Goal: Task Accomplishment & Management: Manage account settings

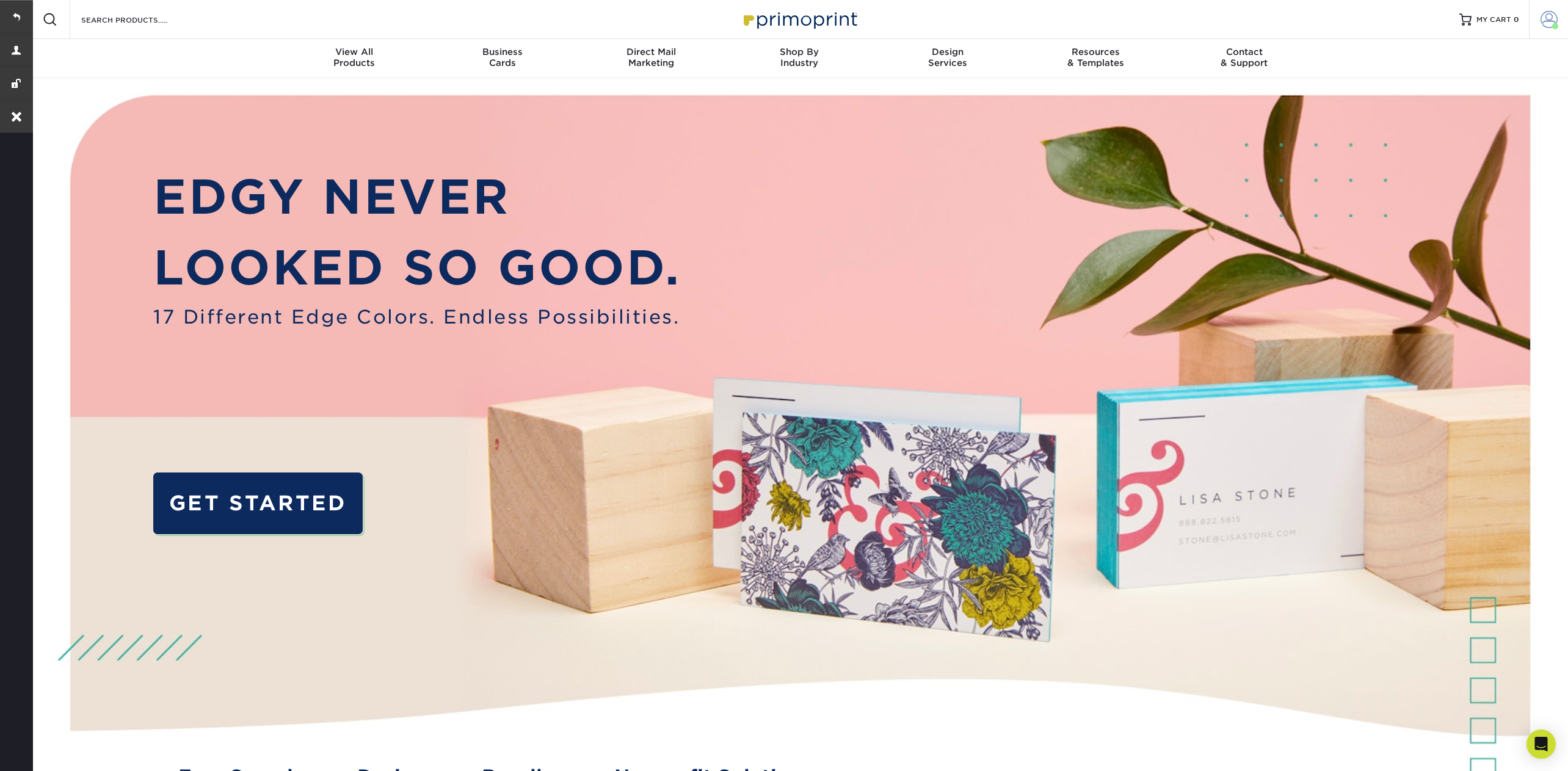
click at [1548, 28] on link "Account" at bounding box center [1548, 20] width 39 height 39
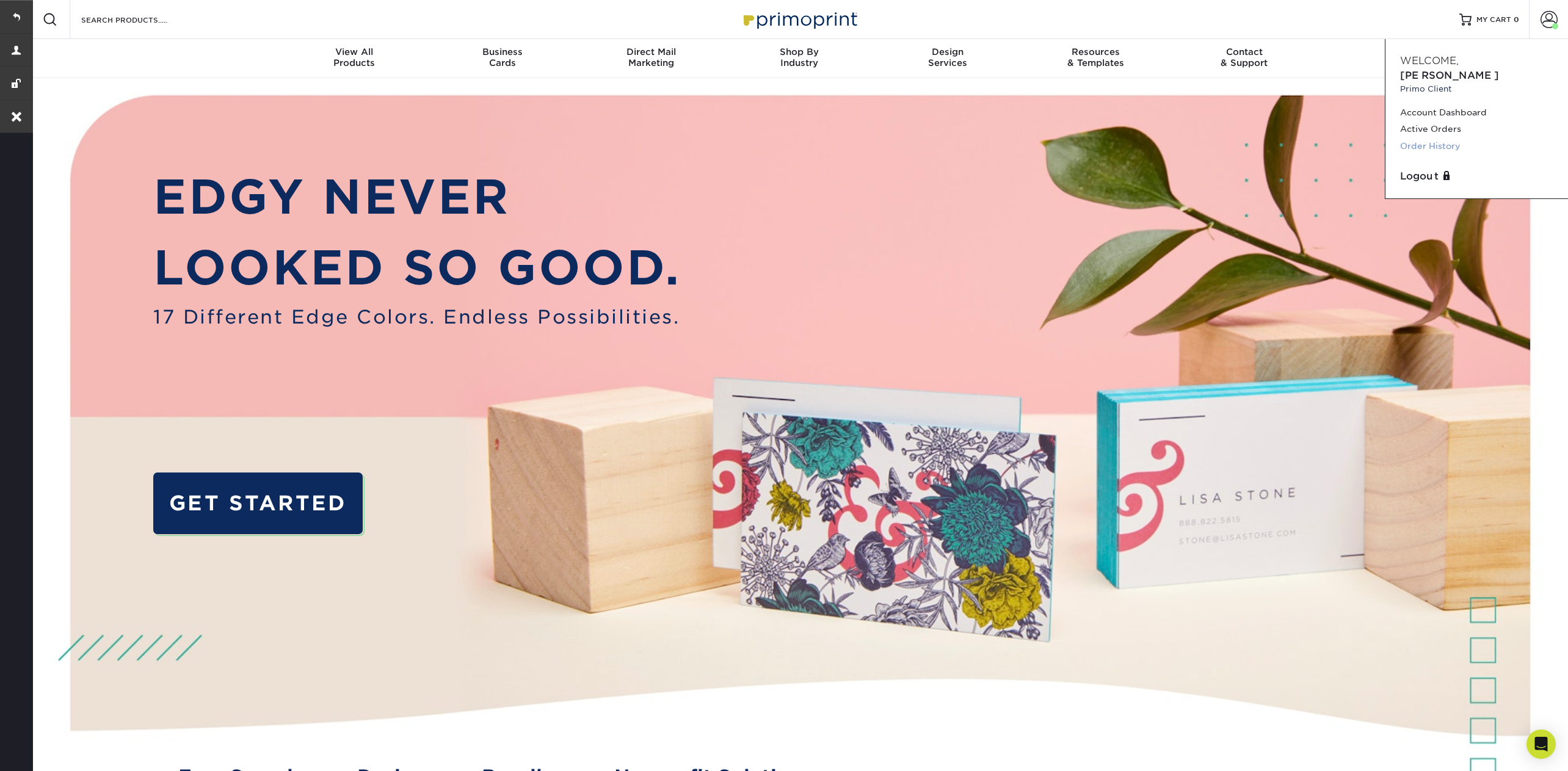
click at [1433, 138] on link "Order History" at bounding box center [1477, 146] width 154 height 16
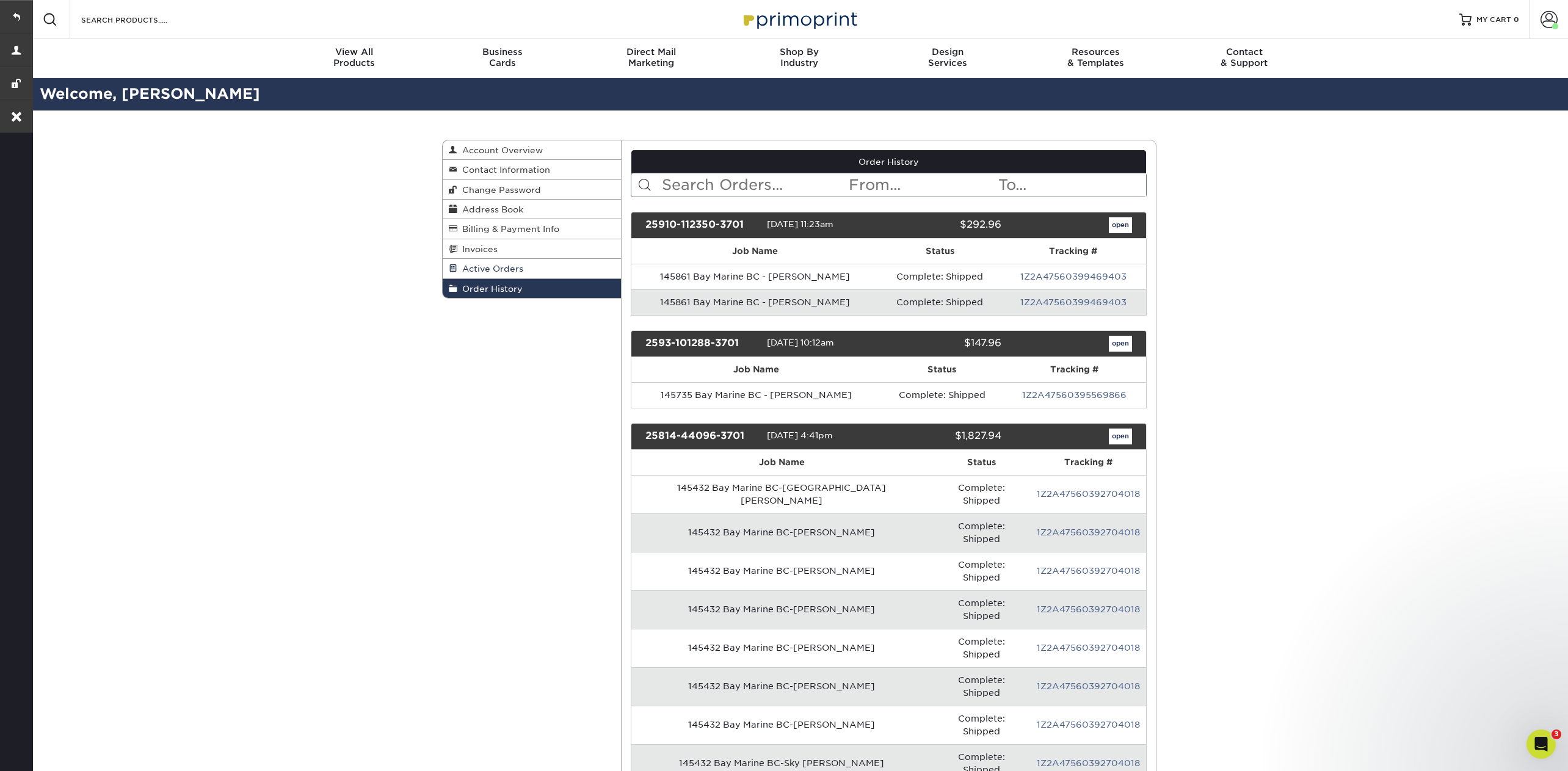
click at [498, 273] on link "Active Orders" at bounding box center [532, 269] width 178 height 20
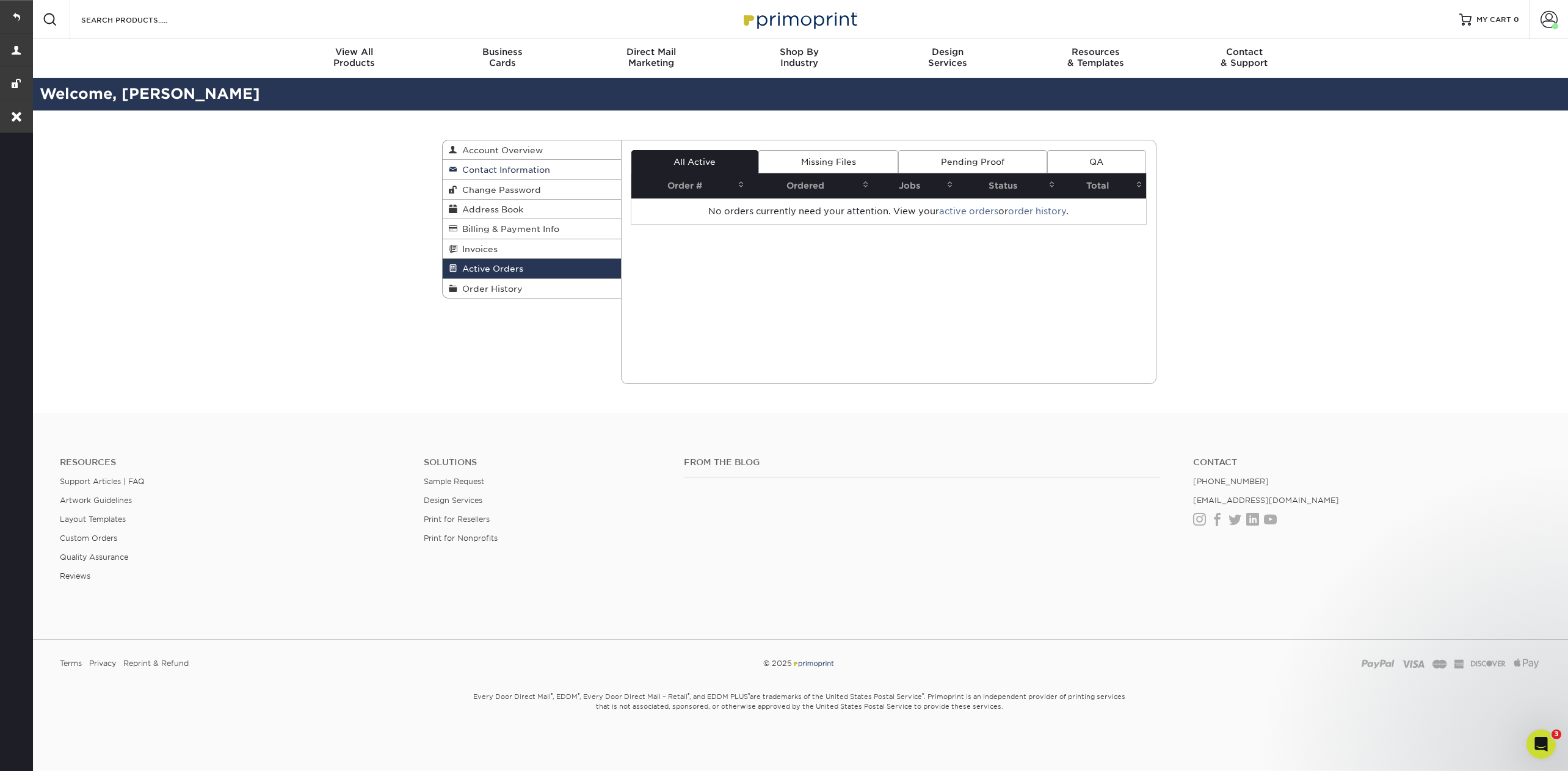
click at [500, 172] on span "Contact Information" at bounding box center [504, 169] width 93 height 10
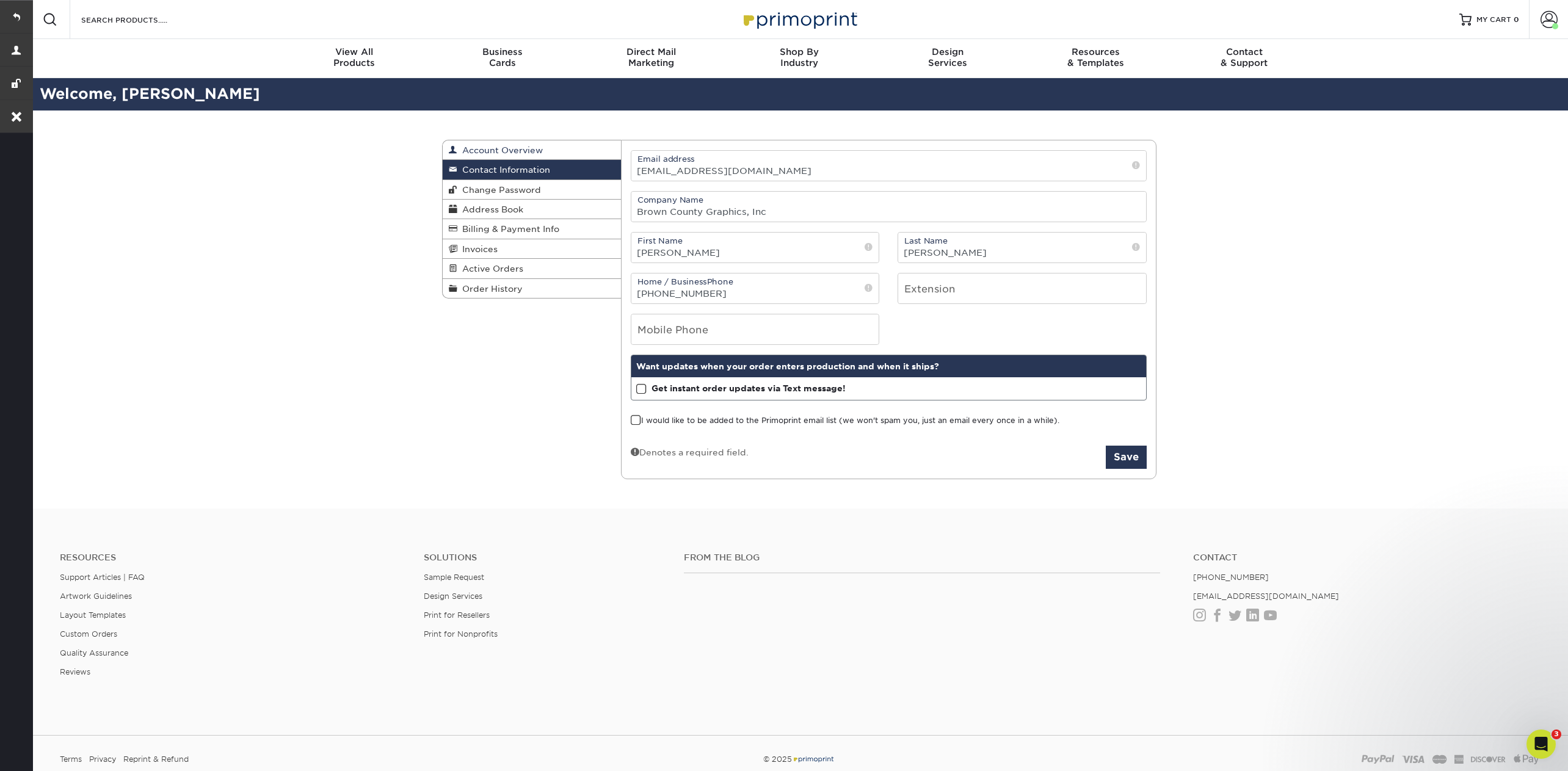
click at [495, 154] on span "Account Overview" at bounding box center [500, 150] width 85 height 10
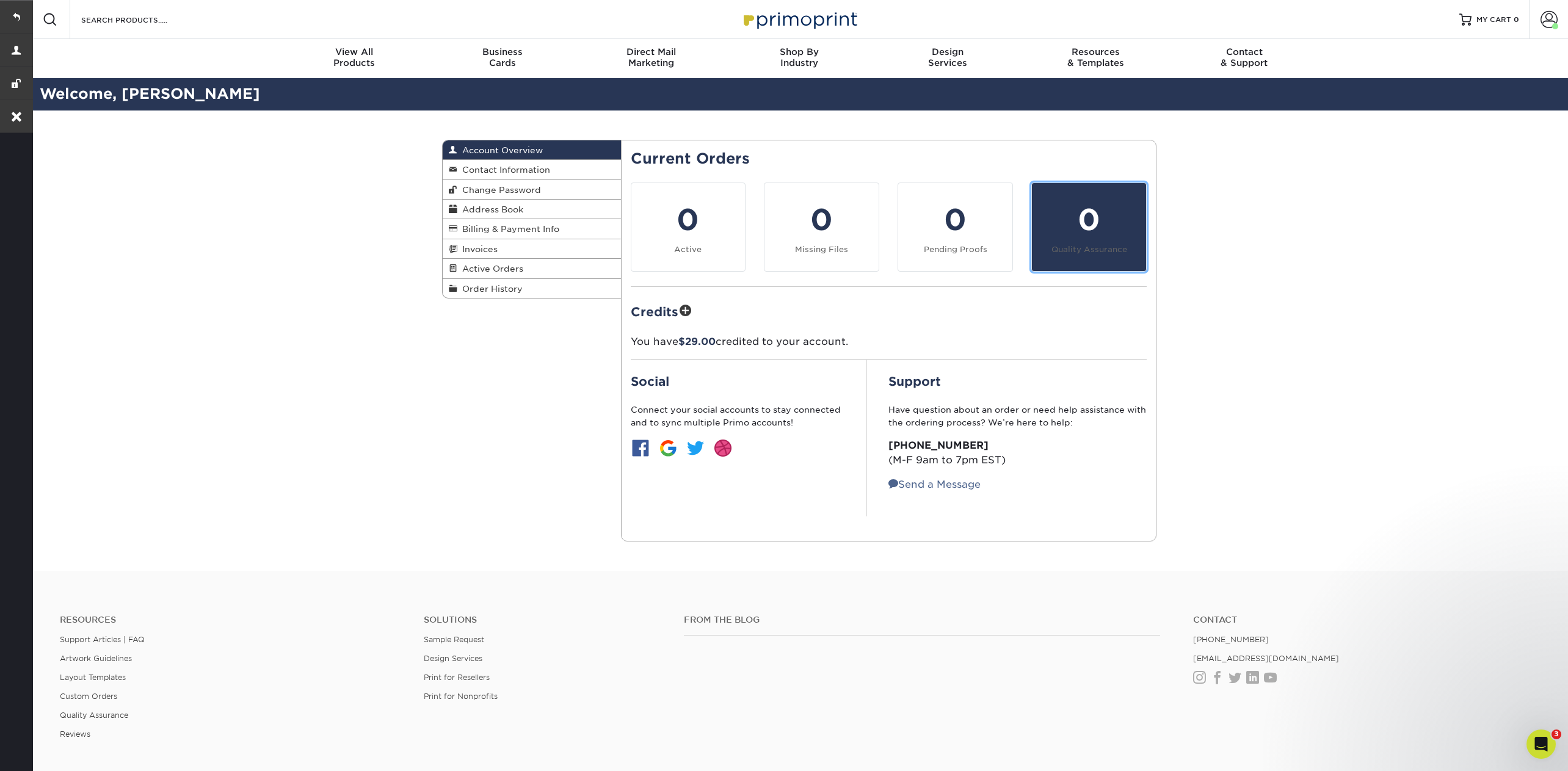
click at [1095, 232] on div "0" at bounding box center [1088, 220] width 100 height 44
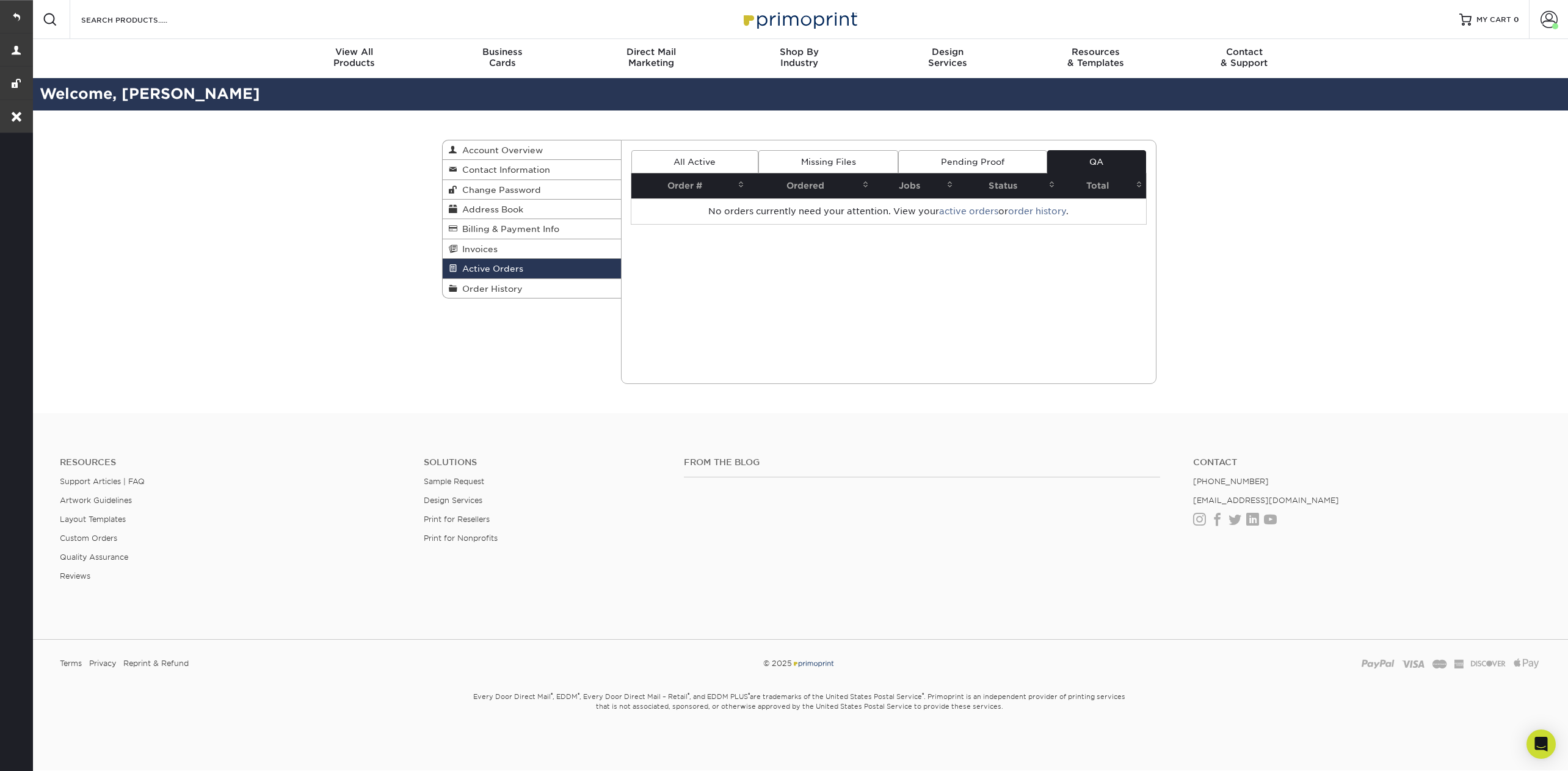
click at [988, 159] on link "Pending Proof" at bounding box center [973, 162] width 148 height 23
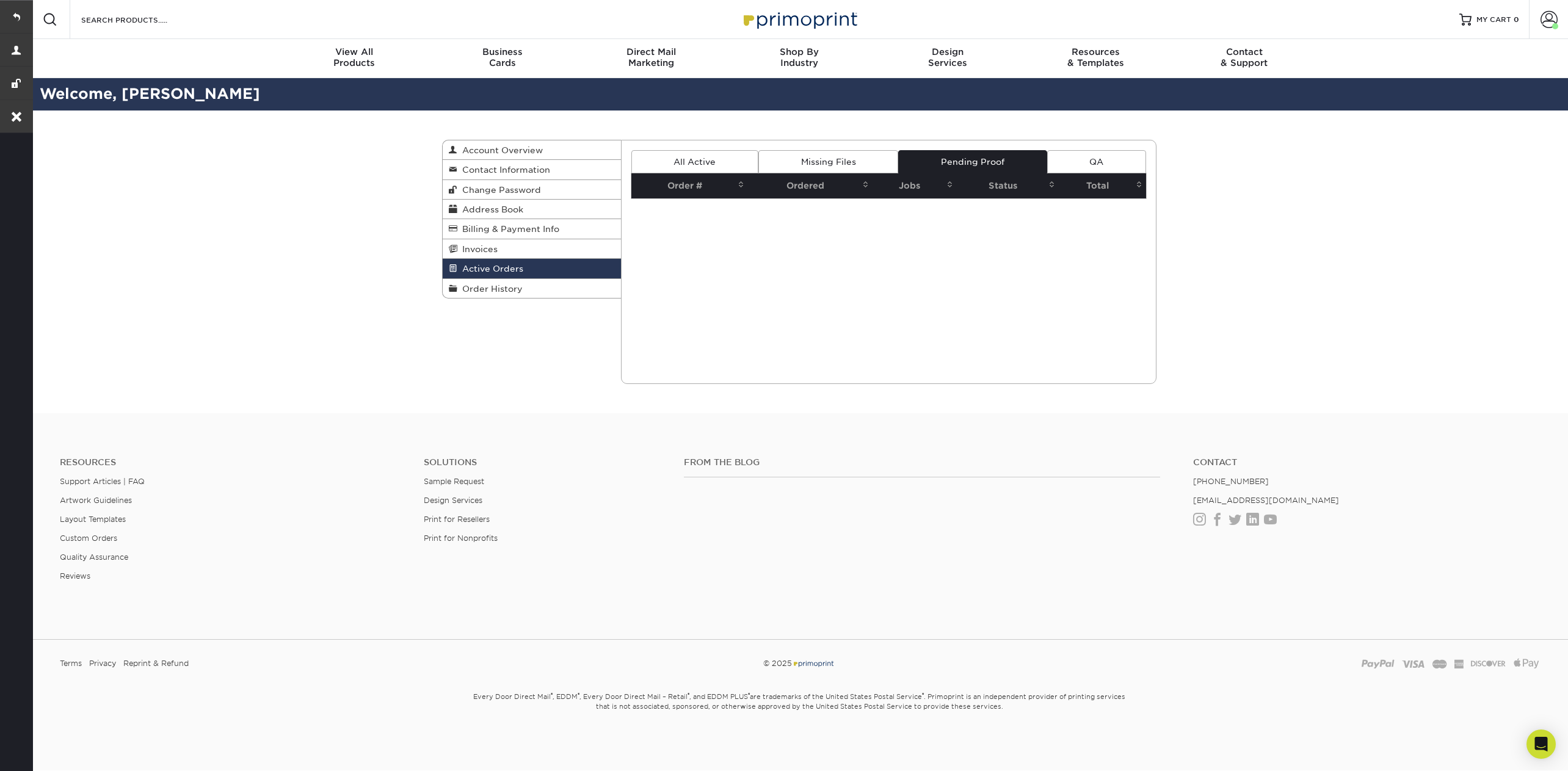
click at [860, 161] on link "Missing Files" at bounding box center [828, 162] width 140 height 23
click at [731, 157] on link "All Active" at bounding box center [694, 162] width 127 height 23
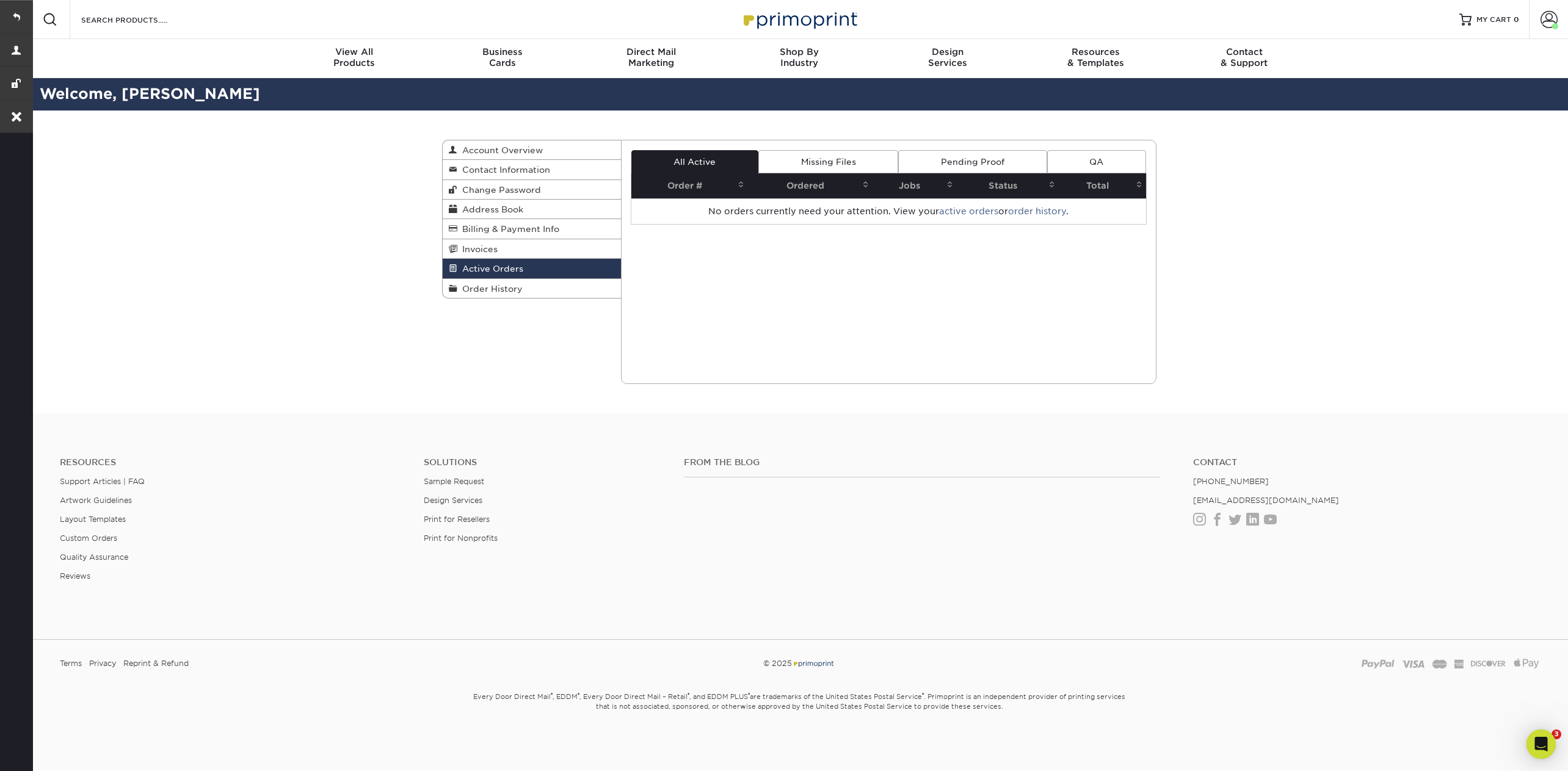
click at [1111, 163] on link "QA" at bounding box center [1097, 162] width 99 height 23
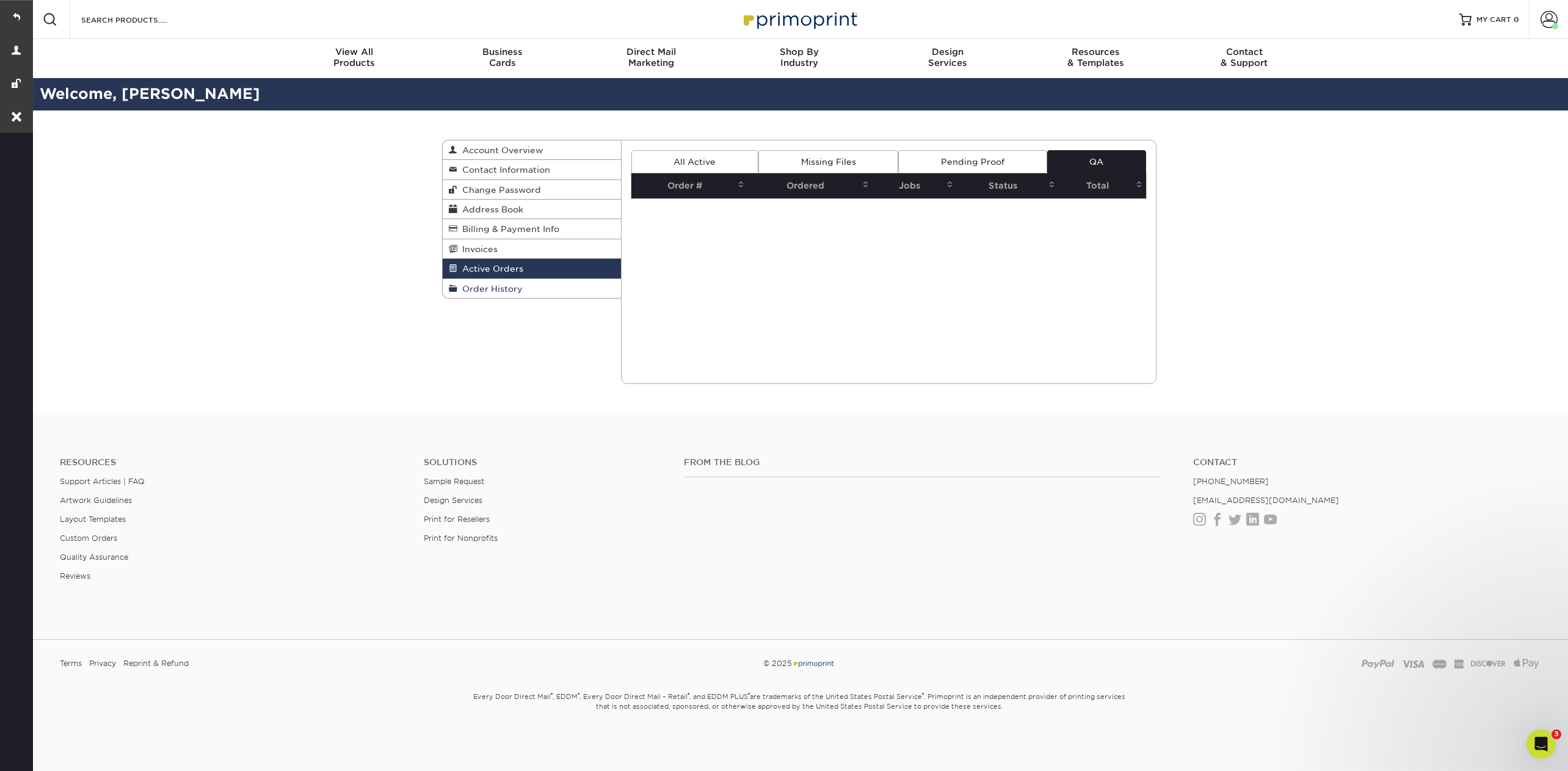
click at [510, 284] on span "Order History" at bounding box center [490, 288] width 65 height 10
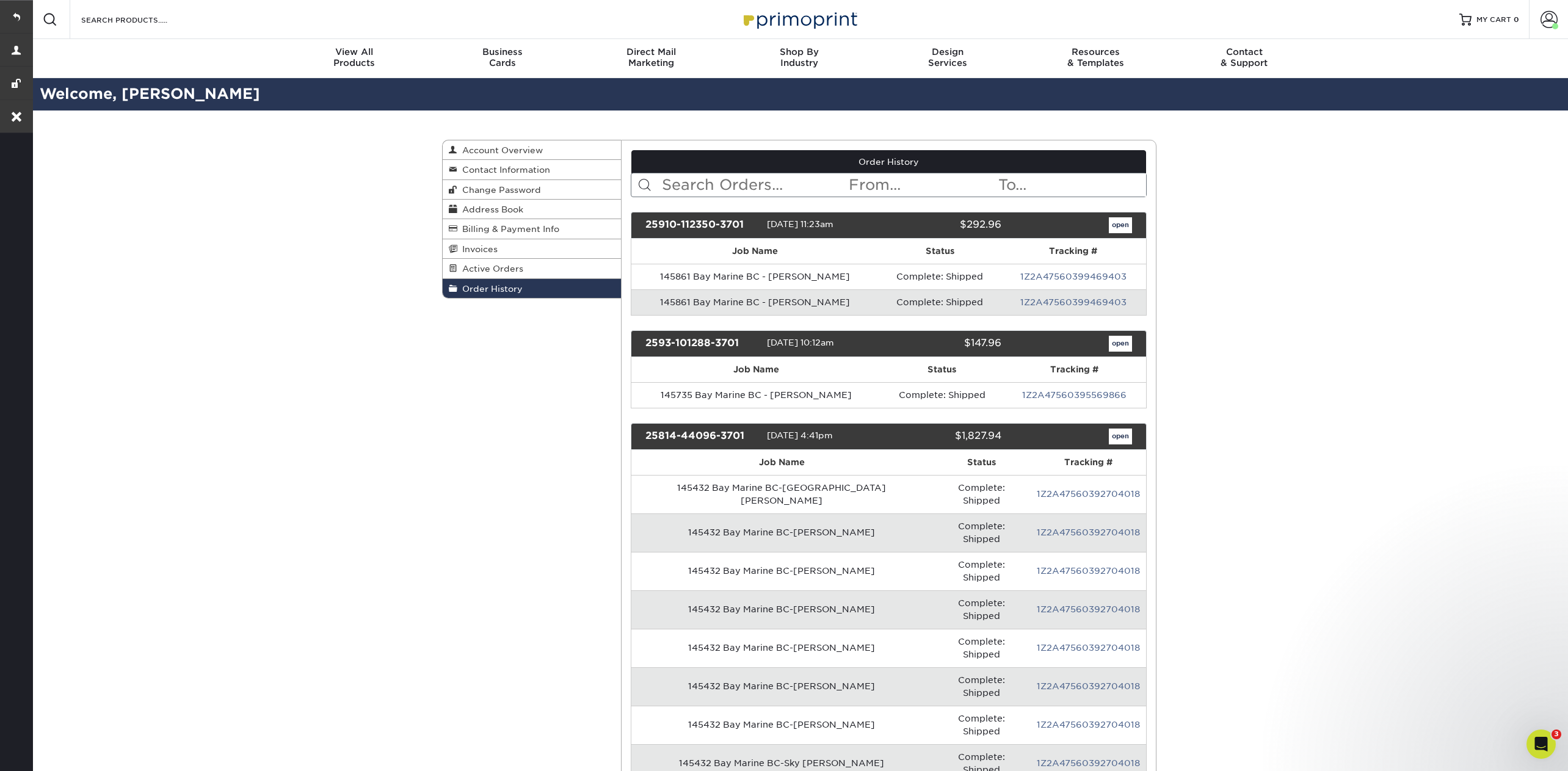
click at [720, 188] on input "text" at bounding box center [754, 185] width 187 height 23
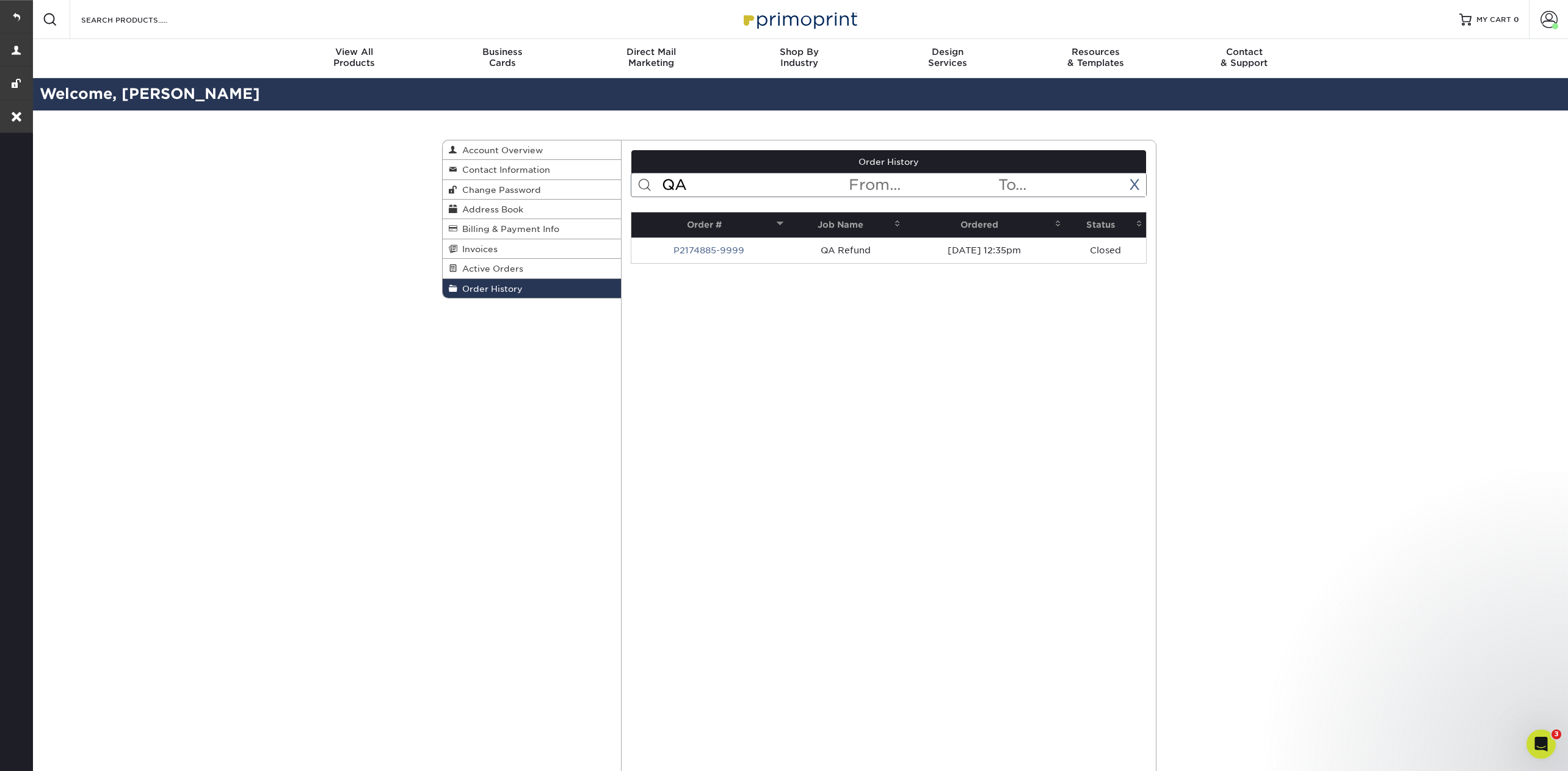
type input "Q"
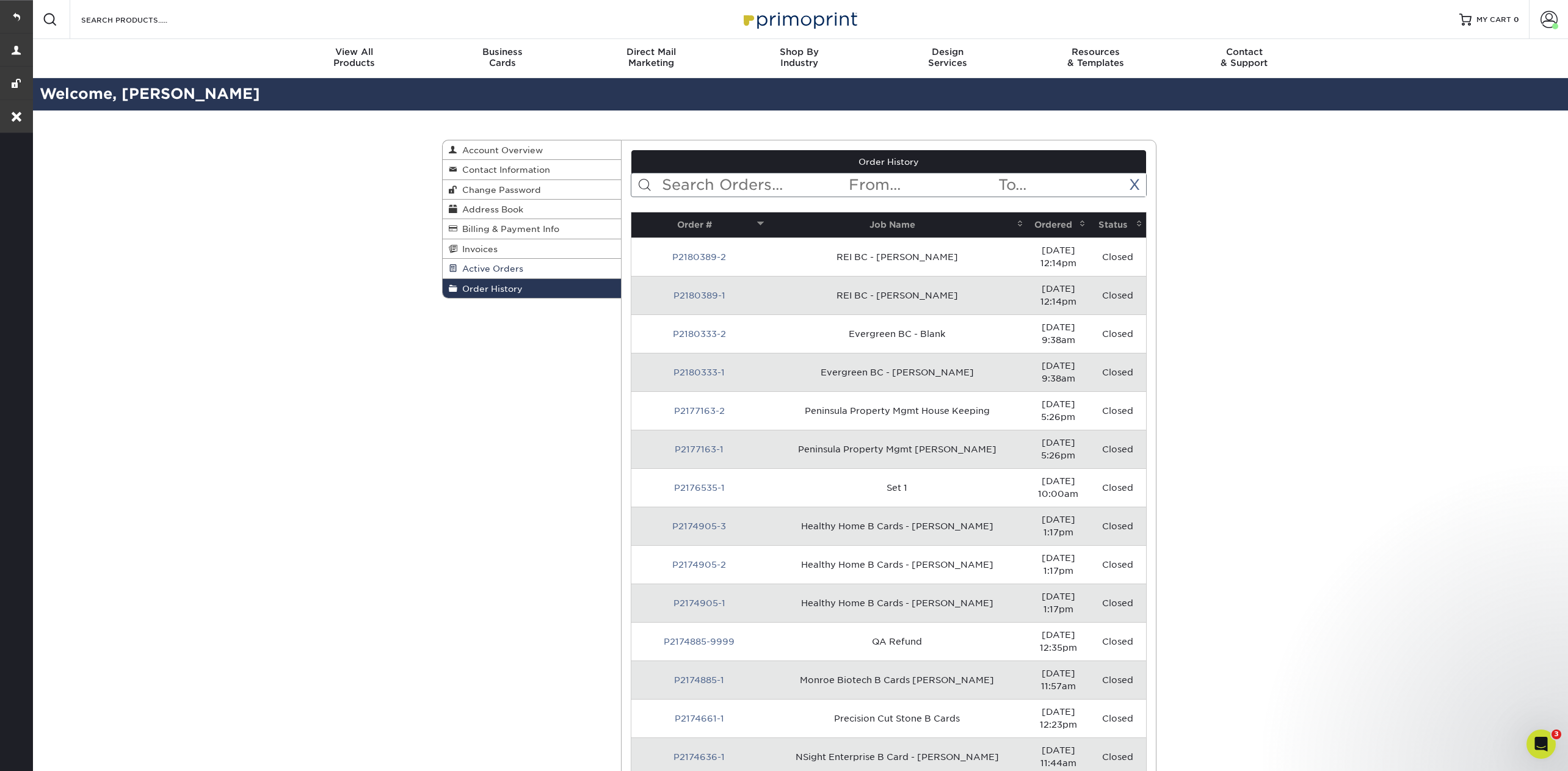
click at [502, 271] on span "Active Orders" at bounding box center [490, 268] width 66 height 10
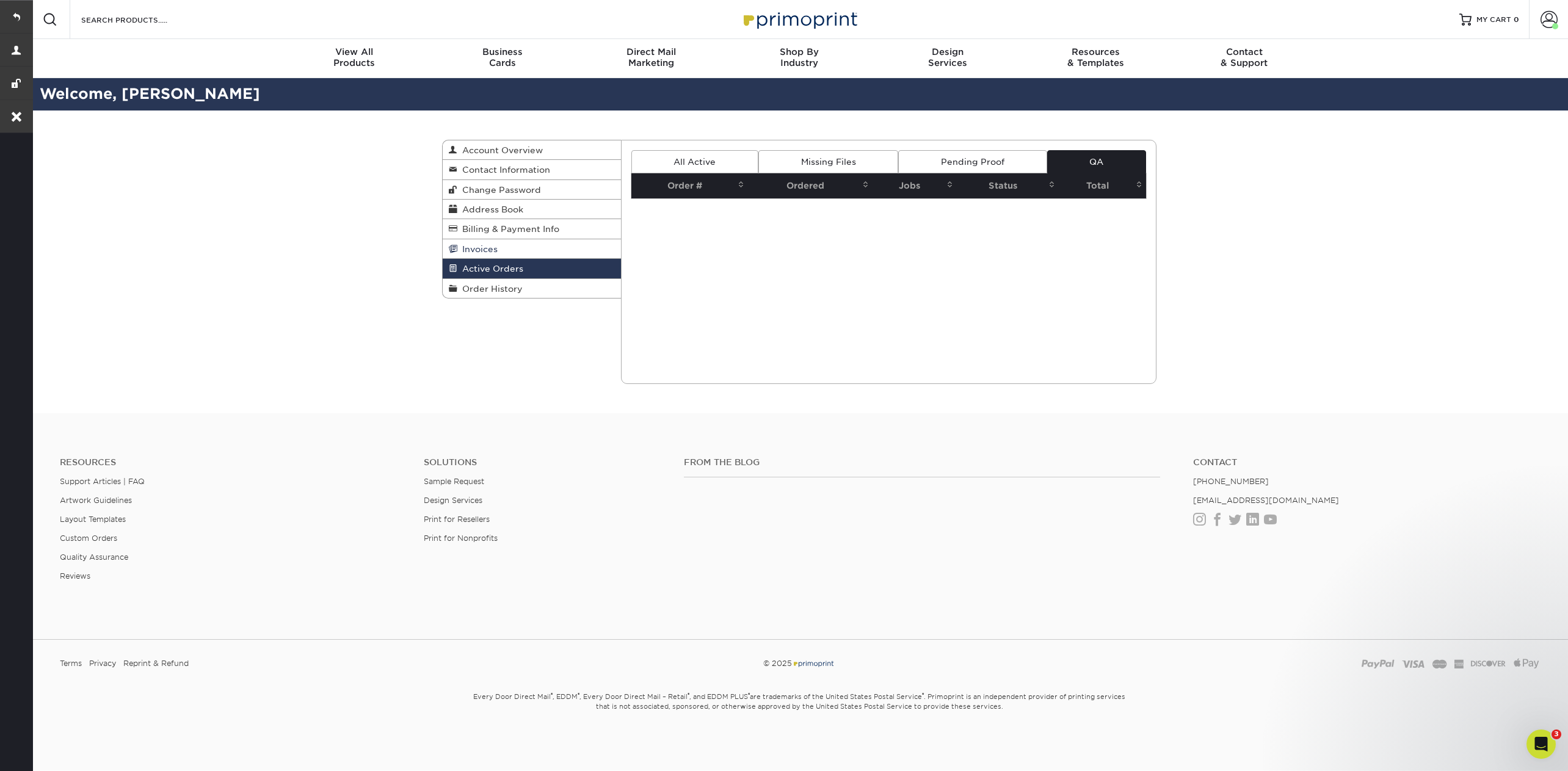
click at [497, 244] on link "Invoices" at bounding box center [532, 249] width 178 height 20
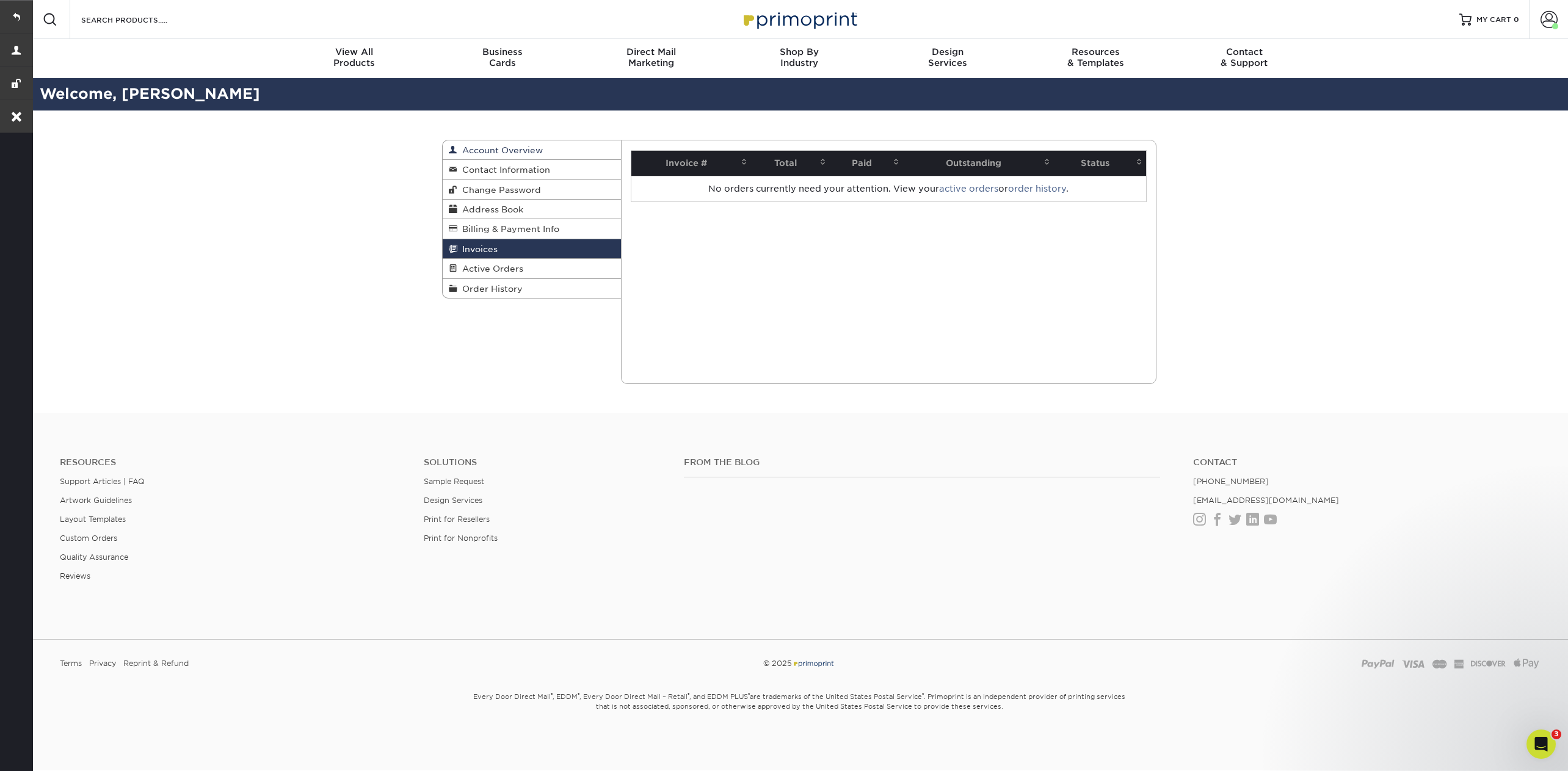
click at [513, 143] on link "Account Overview" at bounding box center [532, 150] width 178 height 20
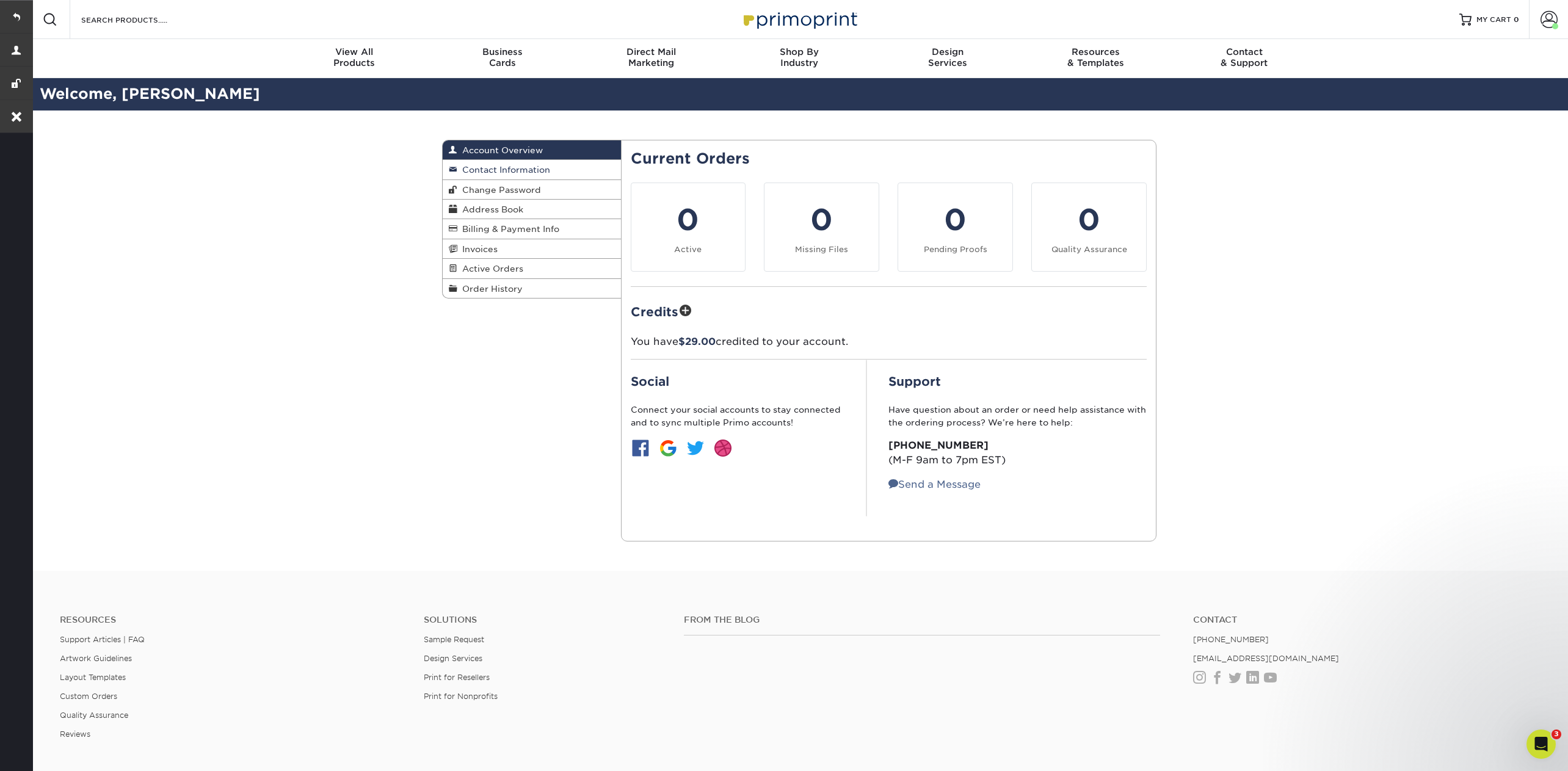
click at [512, 169] on span "Contact Information" at bounding box center [504, 169] width 93 height 10
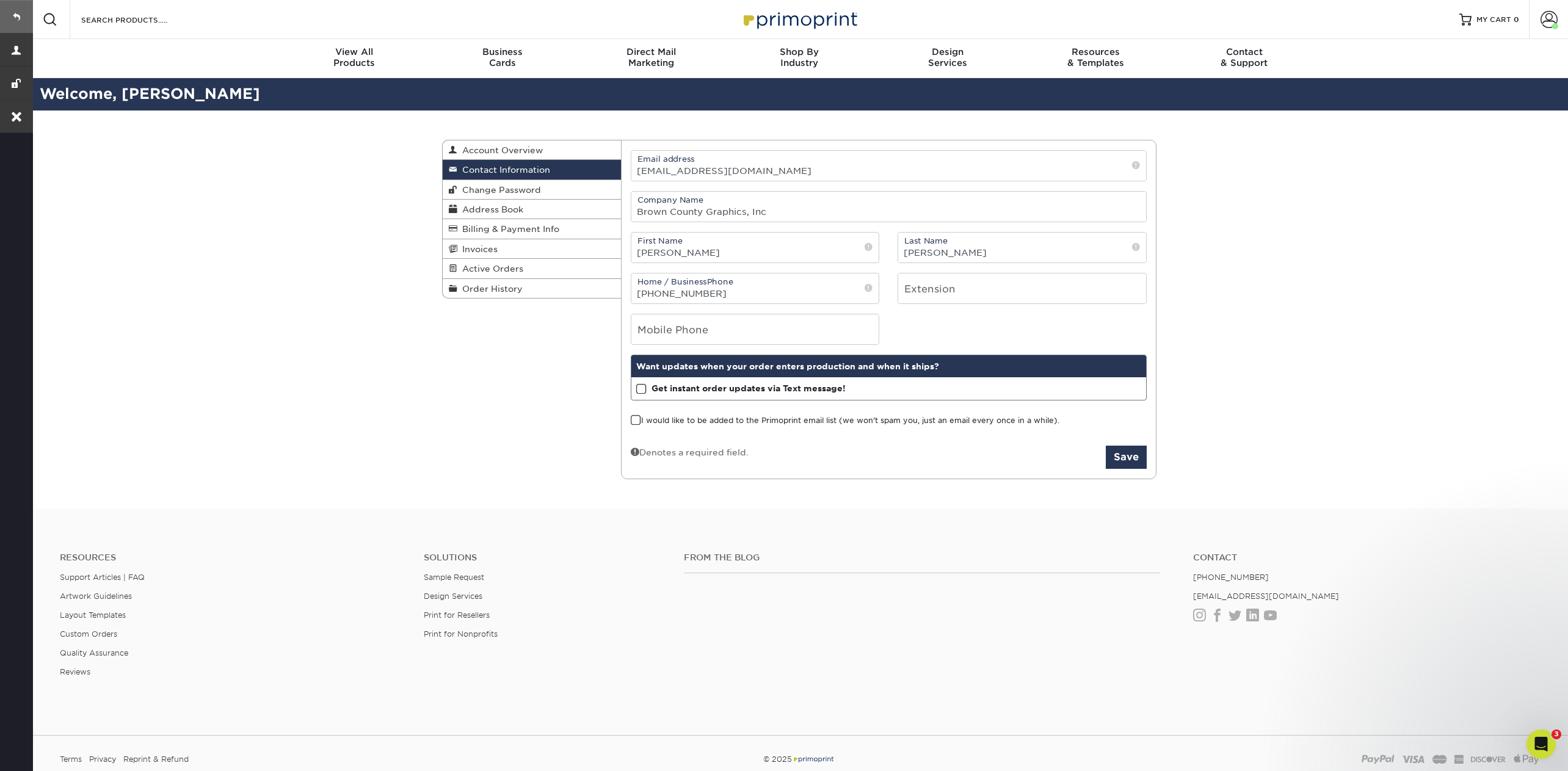
click at [20, 17] on link at bounding box center [16, 16] width 33 height 33
